Goal: Task Accomplishment & Management: Complete application form

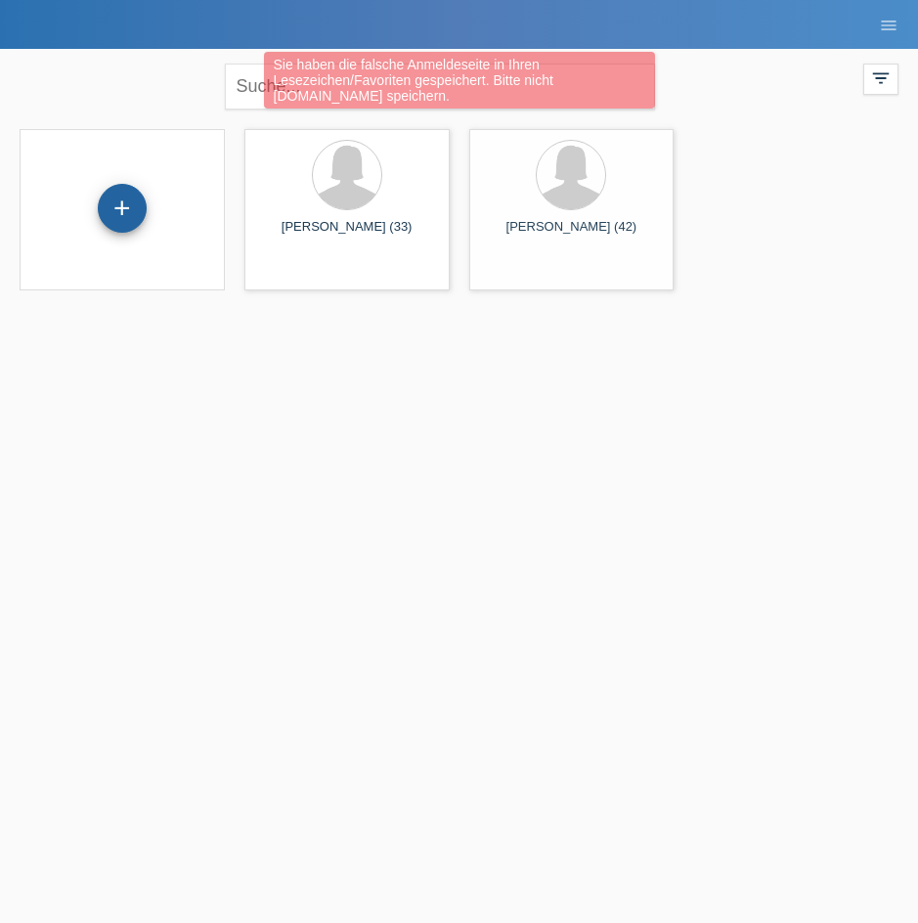
click at [122, 199] on div "+" at bounding box center [122, 208] width 49 height 49
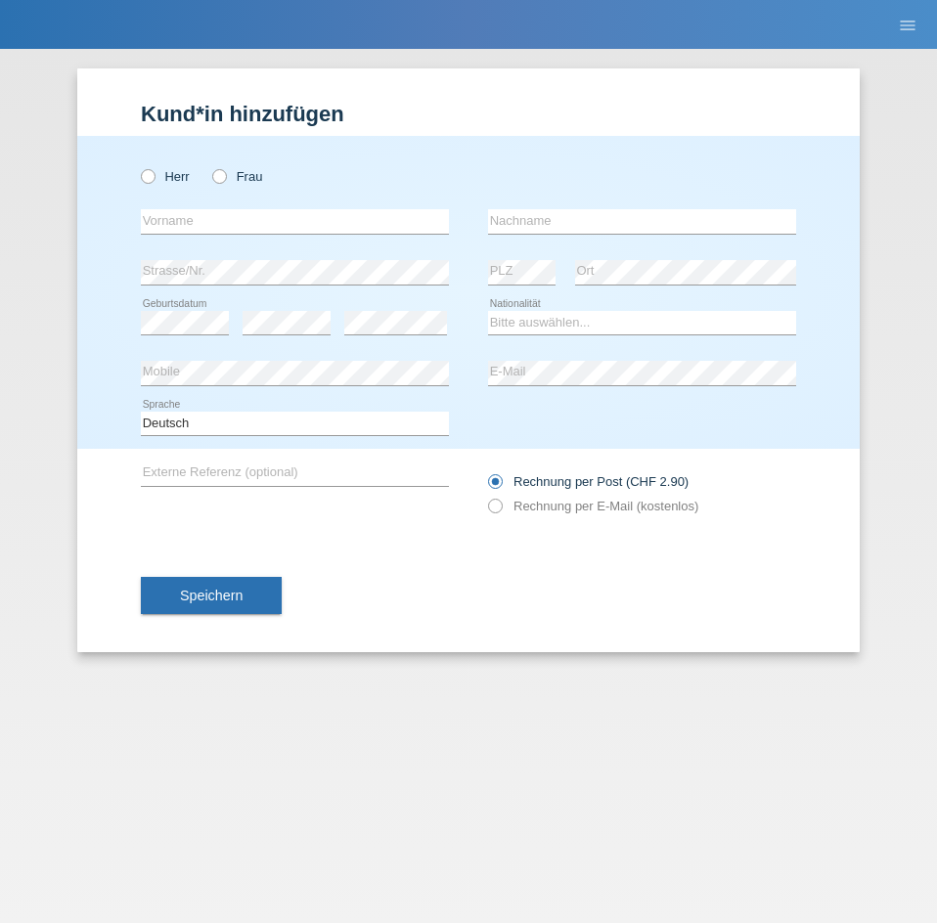
click at [213, 185] on div "Herr Frau" at bounding box center [295, 176] width 308 height 40
click at [218, 190] on div "Herr Frau" at bounding box center [295, 176] width 308 height 40
drag, startPoint x: 214, startPoint y: 183, endPoint x: 214, endPoint y: 207, distance: 24.4
click at [214, 182] on label "Frau" at bounding box center [237, 176] width 50 height 15
click at [214, 182] on input "Frau" at bounding box center [218, 175] width 13 height 13
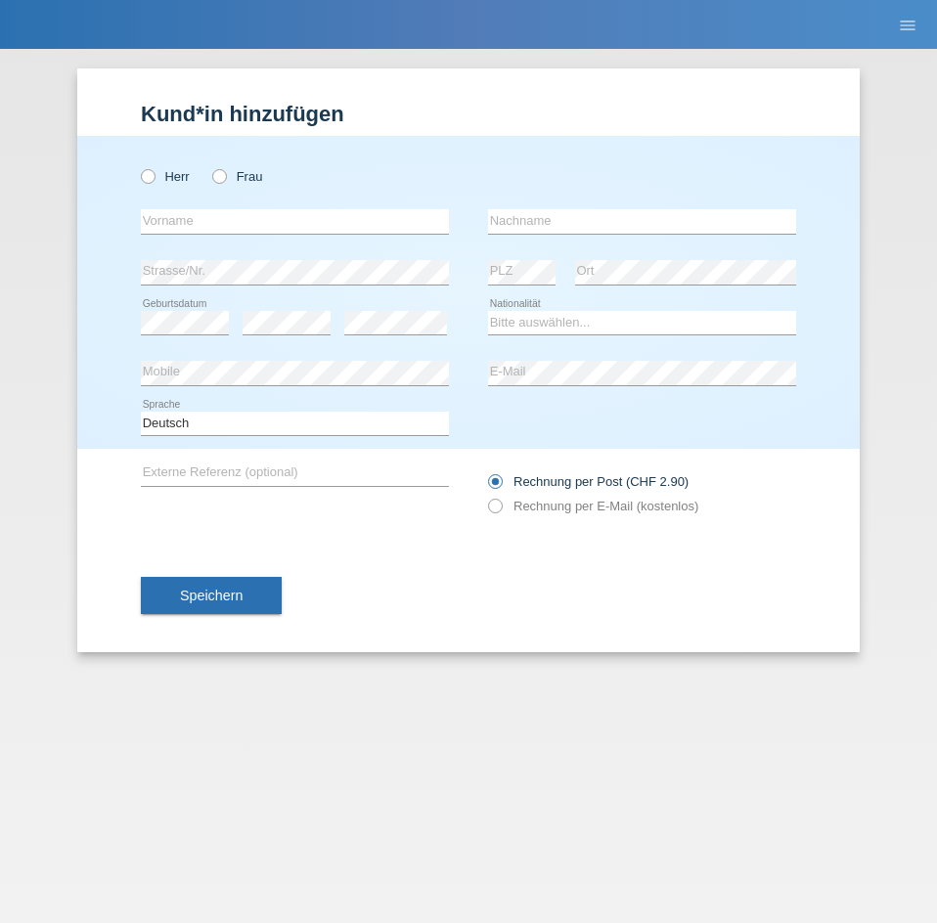
radio input "true"
click at [214, 219] on input "text" at bounding box center [295, 221] width 308 height 24
click at [217, 222] on input "text" at bounding box center [295, 221] width 308 height 24
type input "Farrah"
type input "Hakeem"
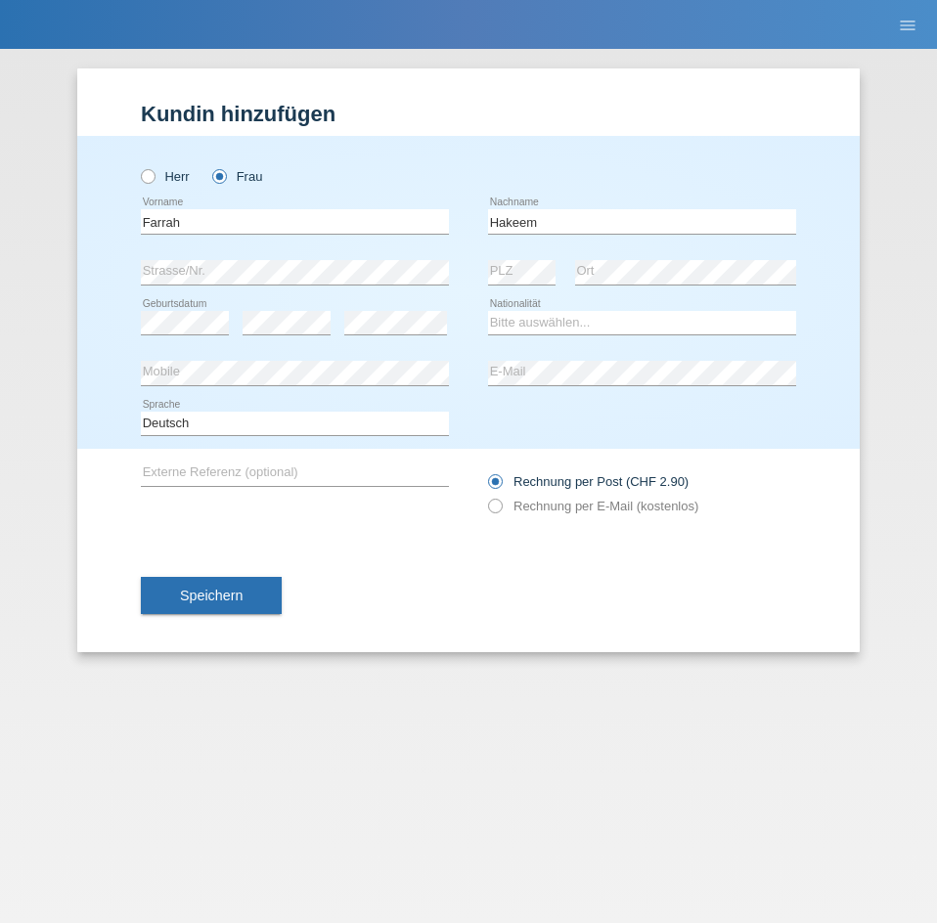
click at [199, 256] on div "error Strasse/Nr." at bounding box center [295, 272] width 308 height 51
click at [299, 305] on div "error" at bounding box center [287, 323] width 88 height 50
click at [569, 330] on select "Bitte auswählen... Schweiz Deutschland Liechtenstein Österreich ------------ Af…" at bounding box center [642, 322] width 308 height 23
select select "CH"
click at [488, 311] on select "Bitte auswählen... Schweiz Deutschland Liechtenstein Österreich ------------ Af…" at bounding box center [642, 322] width 308 height 23
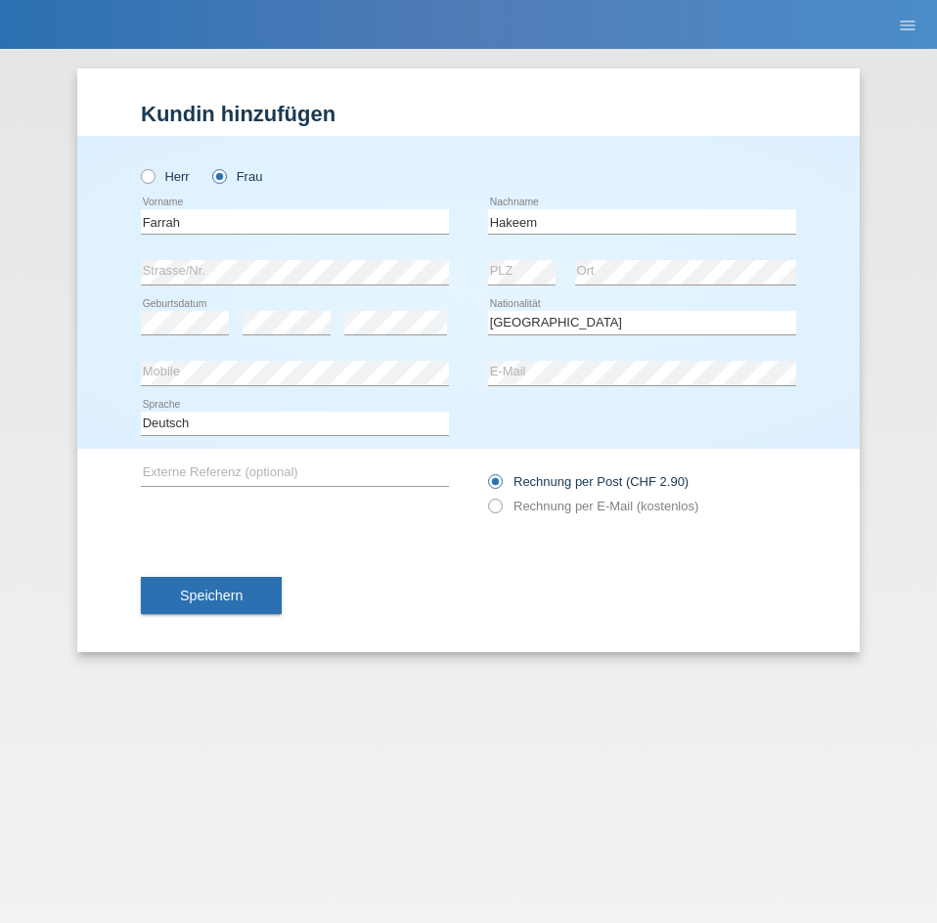
click at [338, 390] on div "error Mobile" at bounding box center [295, 373] width 308 height 51
click at [485, 496] on icon at bounding box center [485, 496] width 0 height 0
click at [496, 503] on input "Rechnung per E-Mail (kostenlos)" at bounding box center [494, 511] width 13 height 24
radio input "true"
click at [199, 611] on button "Speichern" at bounding box center [211, 595] width 141 height 37
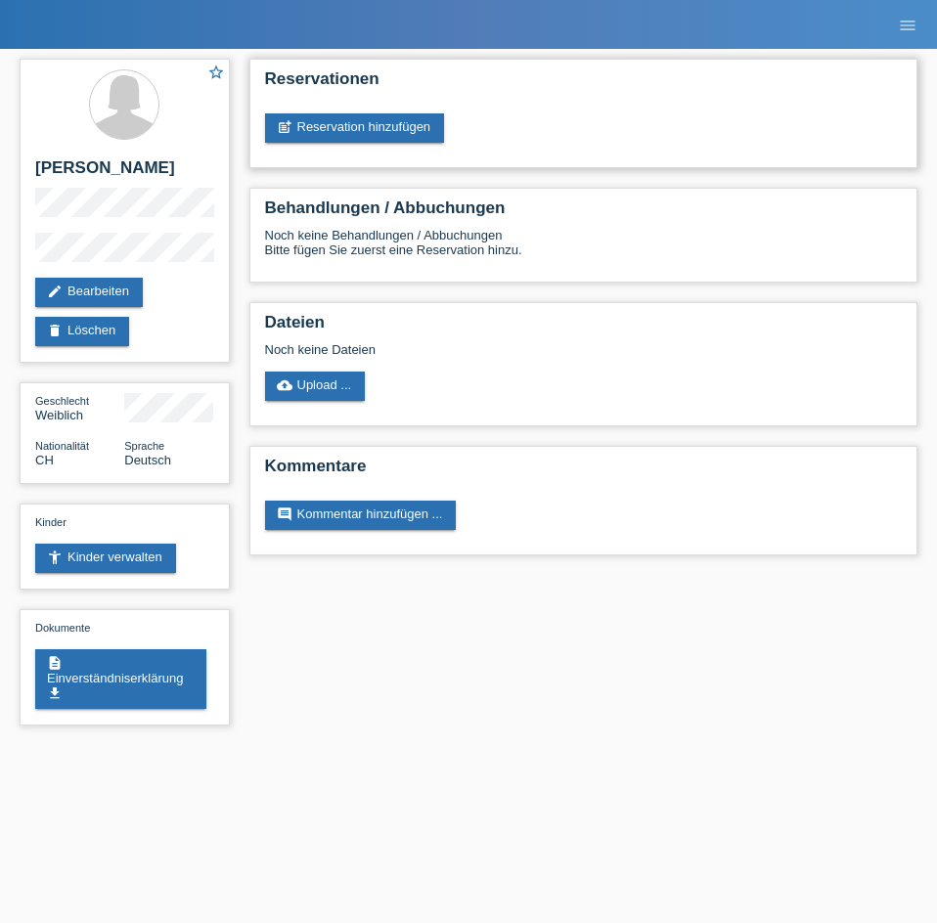
drag, startPoint x: 342, startPoint y: 134, endPoint x: 341, endPoint y: 156, distance: 22.5
click at [342, 134] on link "post_add Reservation hinzufügen" at bounding box center [355, 127] width 180 height 29
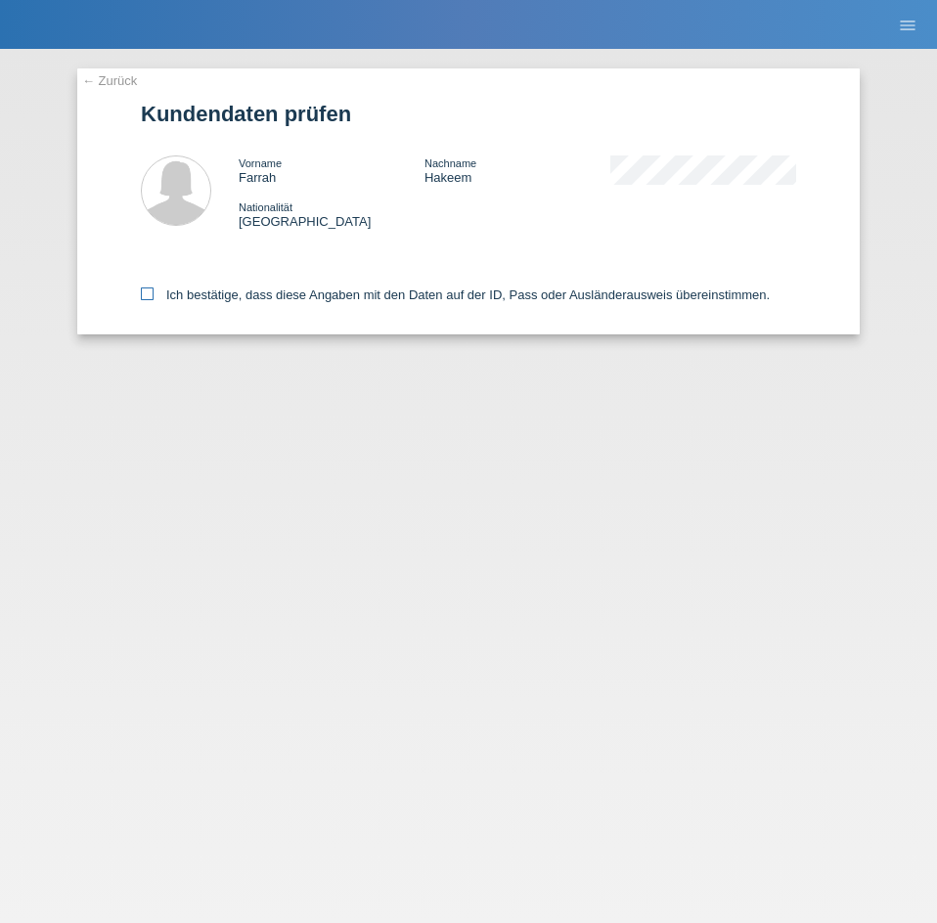
click at [159, 288] on label "Ich bestätige, dass diese Angaben mit den Daten auf der ID, Pass oder Ausländer…" at bounding box center [455, 295] width 629 height 15
click at [154, 288] on input "Ich bestätige, dass diese Angaben mit den Daten auf der ID, Pass oder Ausländer…" at bounding box center [147, 294] width 13 height 13
checkbox input "true"
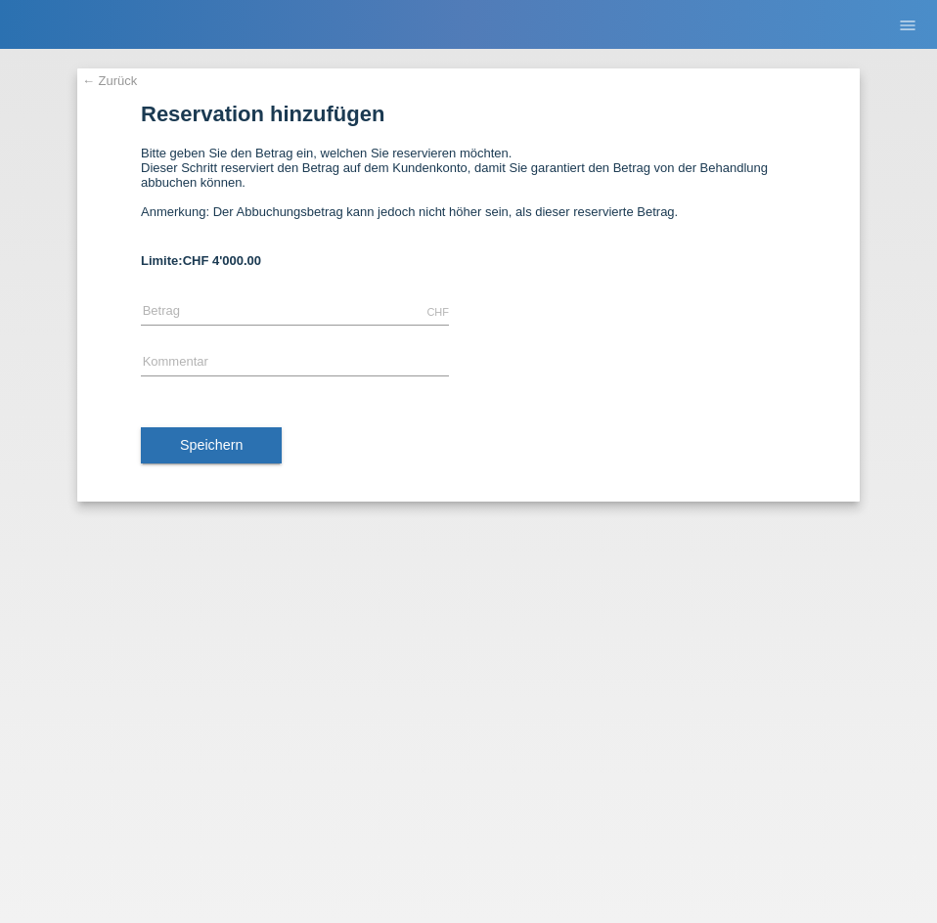
click at [116, 84] on link "← Zurück" at bounding box center [109, 80] width 55 height 15
